Goal: Task Accomplishment & Management: Use online tool/utility

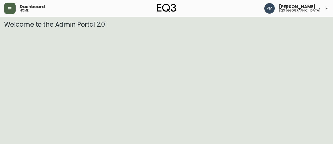
click at [9, 6] on icon "button" at bounding box center [10, 8] width 4 height 4
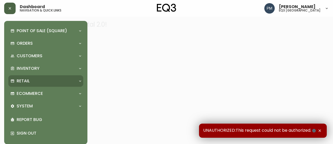
click at [41, 80] on div "Retail" at bounding box center [43, 81] width 66 height 6
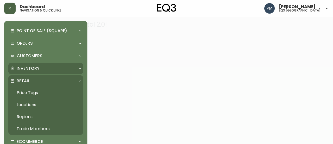
click at [34, 67] on p "Inventory" at bounding box center [28, 68] width 23 height 6
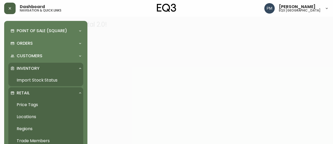
click at [34, 79] on link "Import Stock Status" at bounding box center [45, 80] width 75 height 12
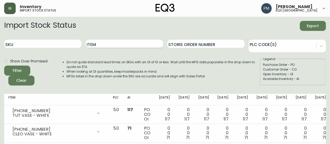
click at [97, 44] on input "Item" at bounding box center [123, 44] width 77 height 8
type input "Caden"
click at [4, 65] on button "Filter" at bounding box center [17, 70] width 26 height 10
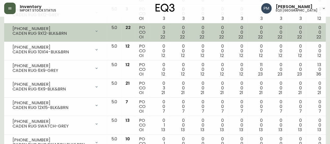
scroll to position [176, 0]
